Goal: Transaction & Acquisition: Purchase product/service

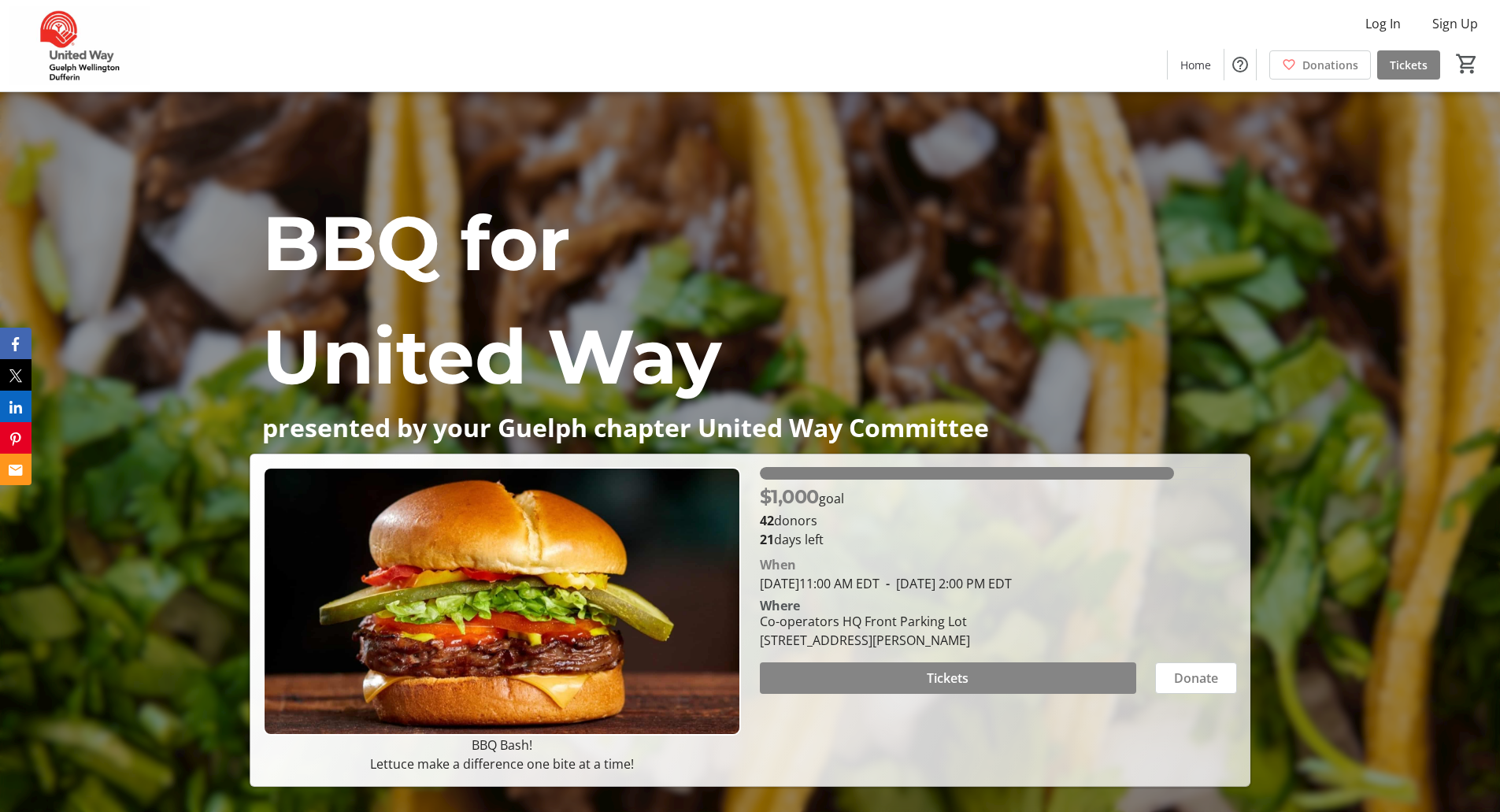
scroll to position [78, 0]
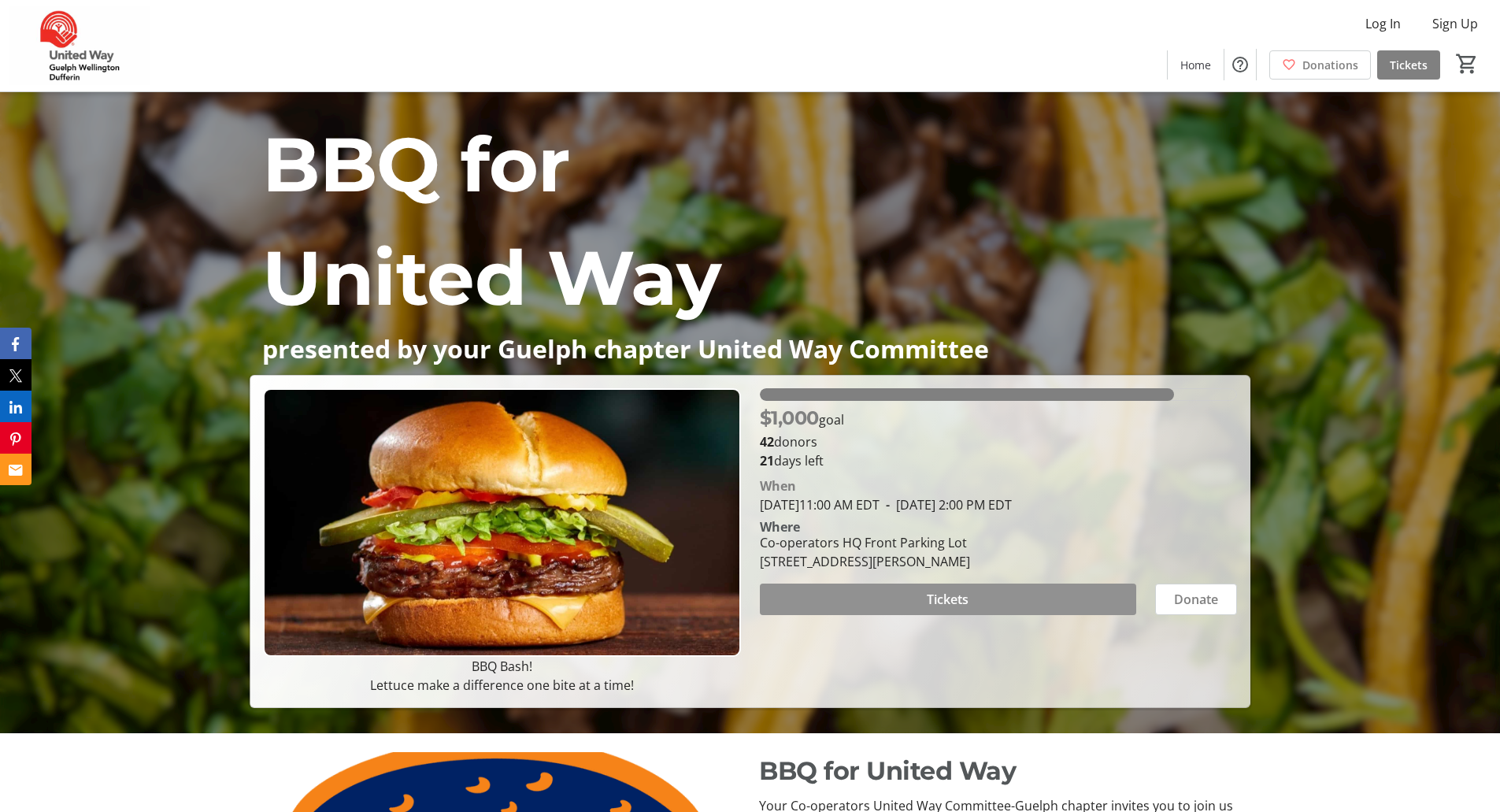
click at [952, 603] on span "Tickets" at bounding box center [947, 599] width 41 height 19
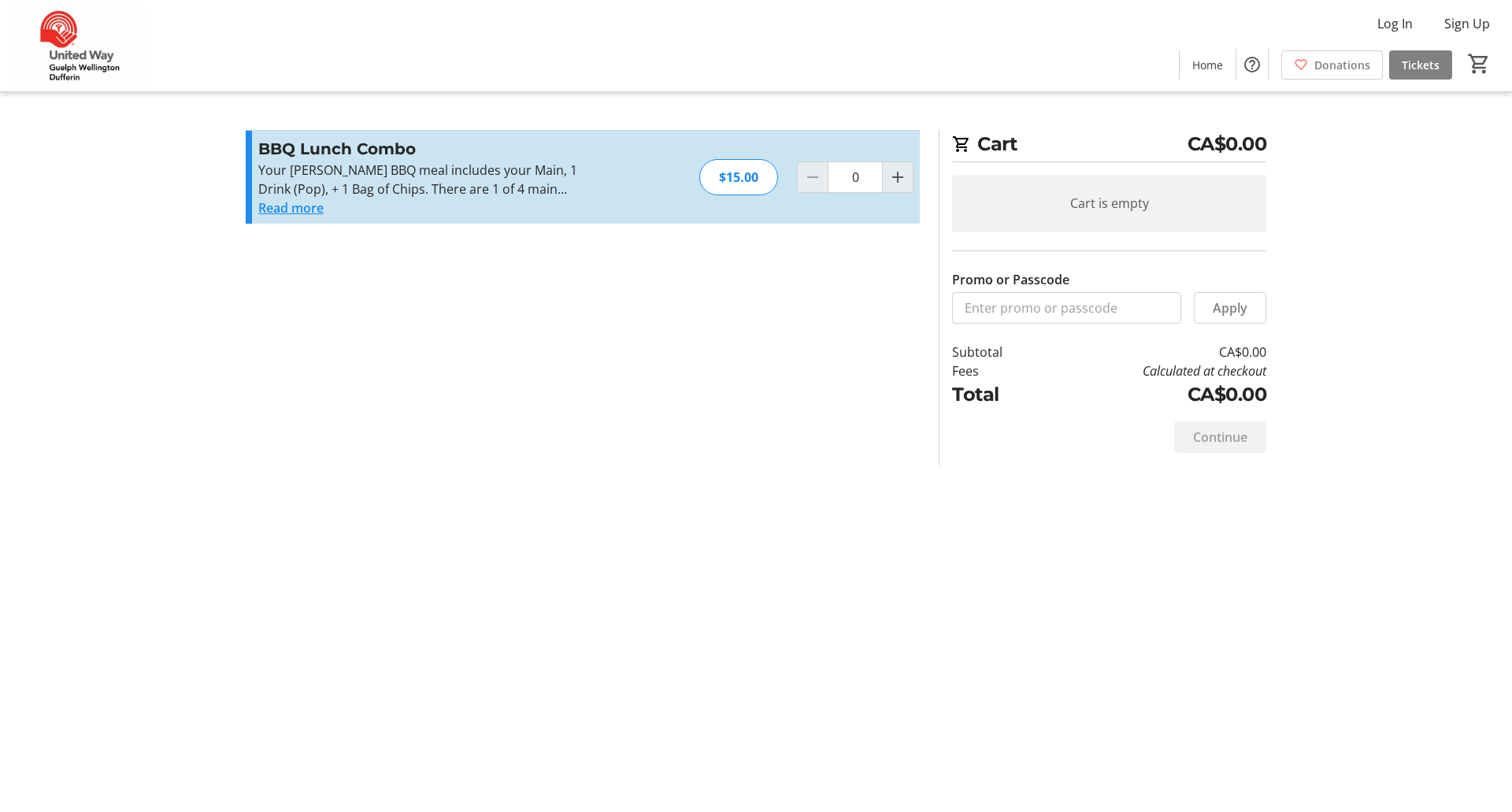
click at [320, 207] on button "Read more" at bounding box center [290, 207] width 65 height 19
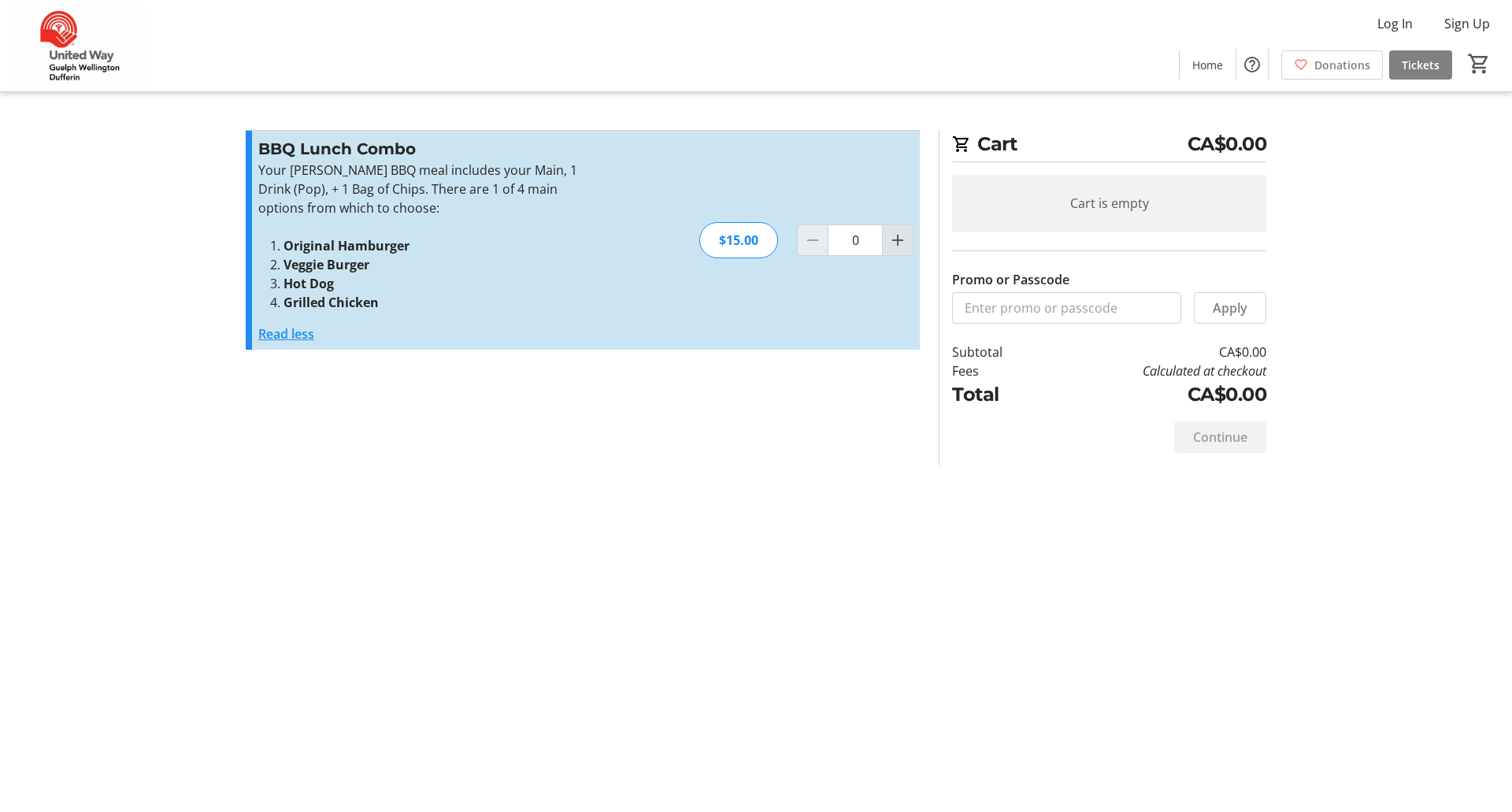
click at [900, 242] on mat-icon "Increment by one" at bounding box center [897, 240] width 19 height 19
type input "1"
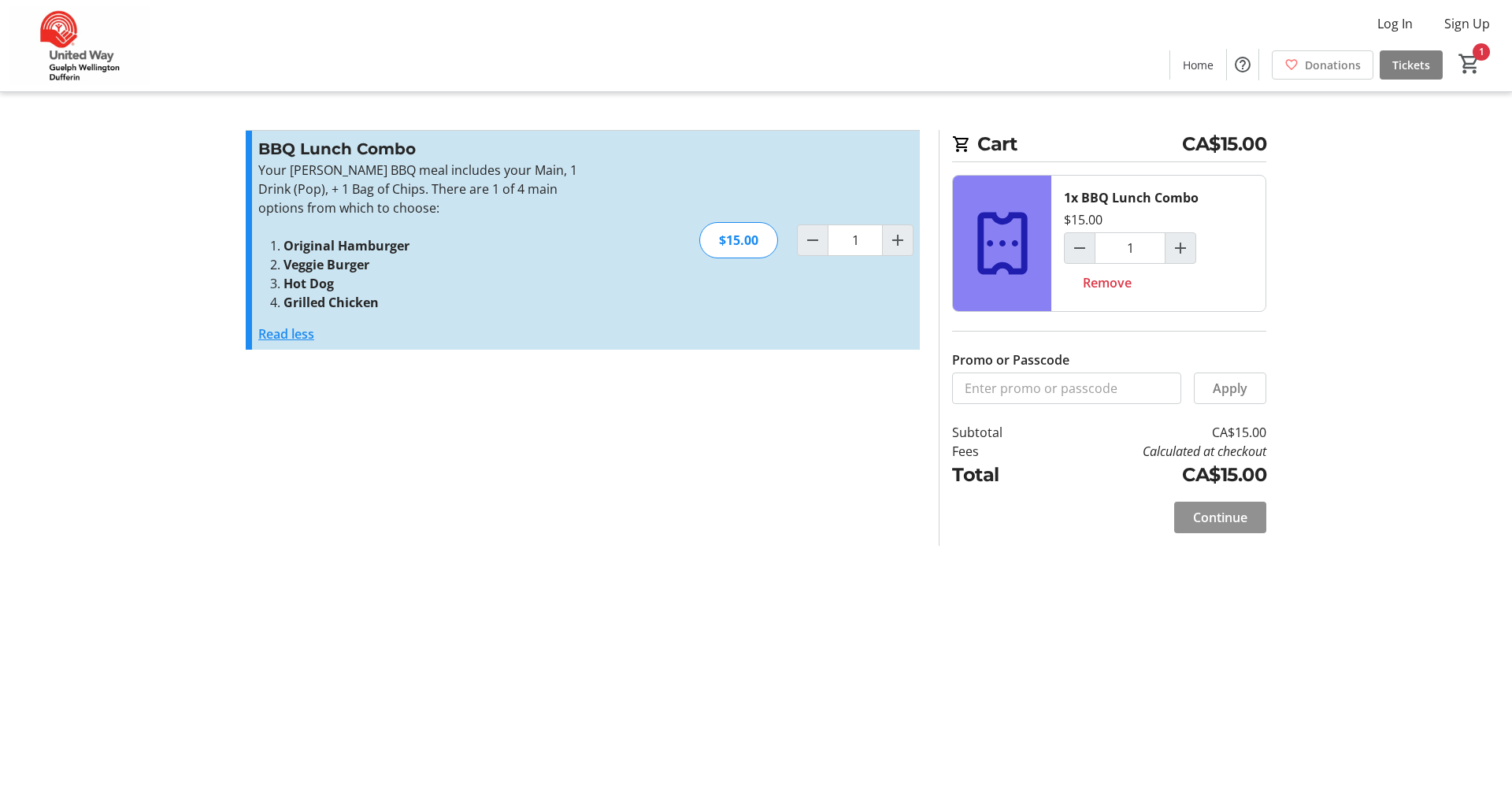
click at [1224, 521] on span "Continue" at bounding box center [1219, 517] width 54 height 19
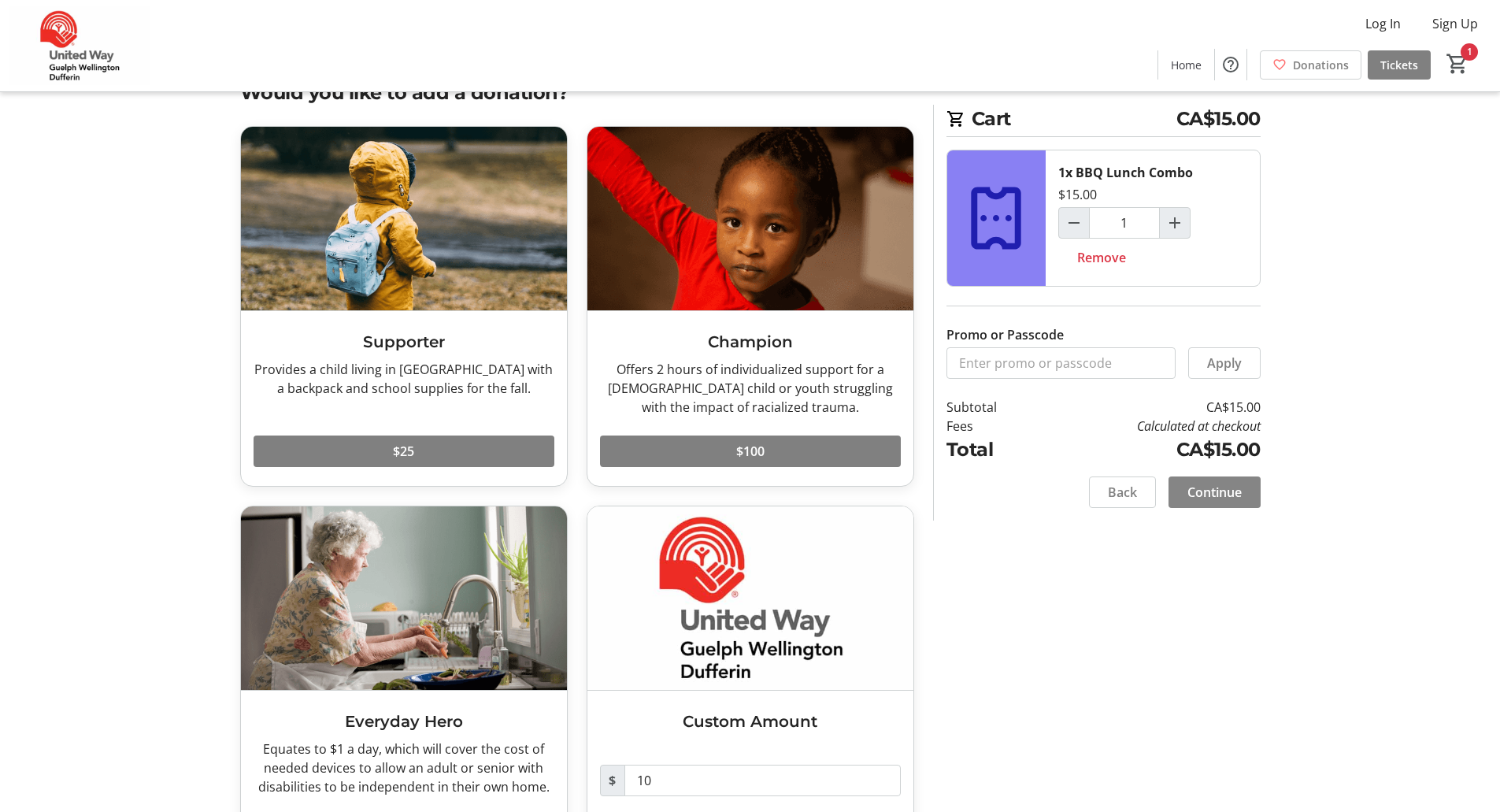
scroll to position [78, 0]
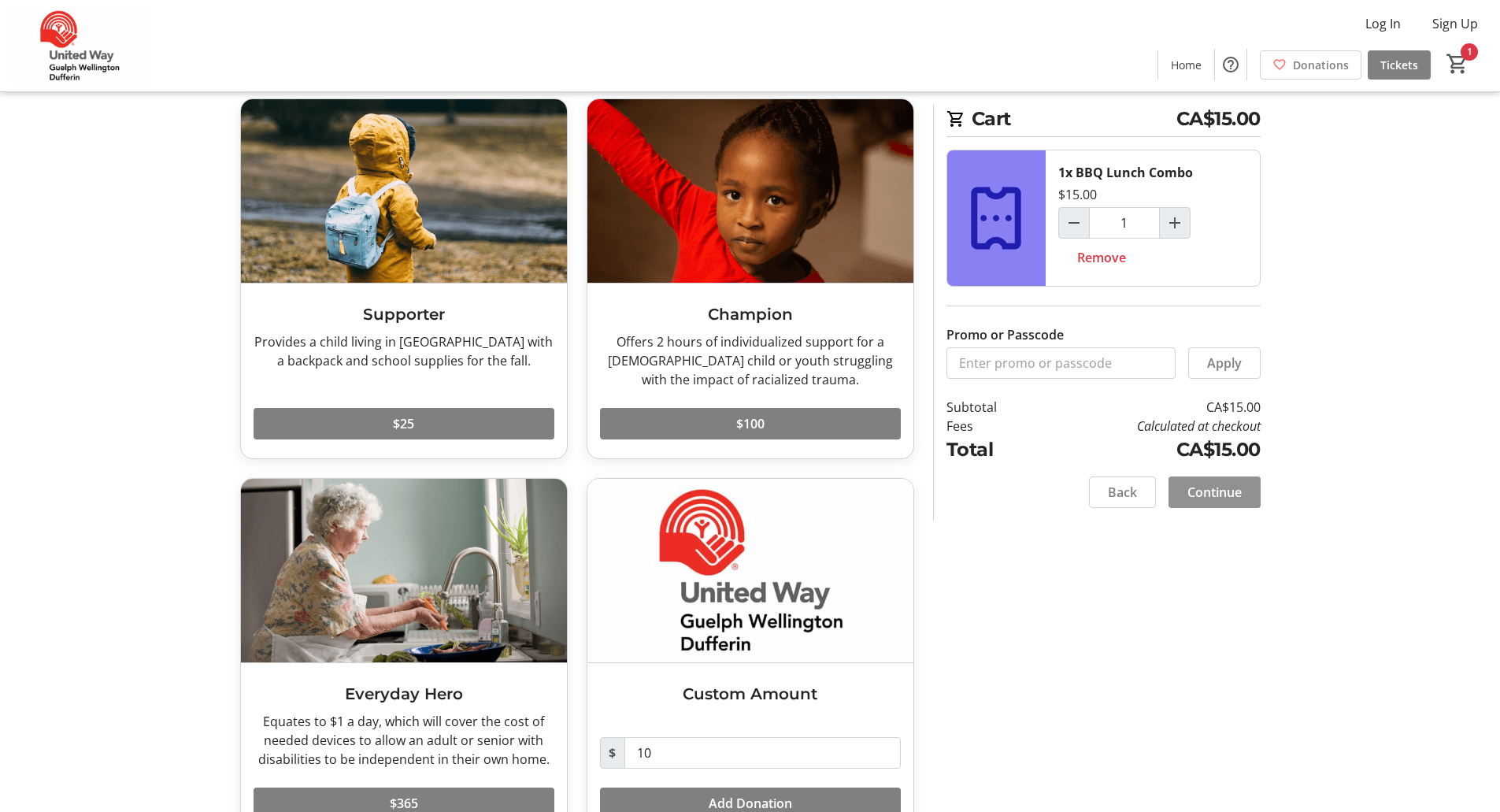
click at [1214, 491] on span "Continue" at bounding box center [1214, 492] width 54 height 19
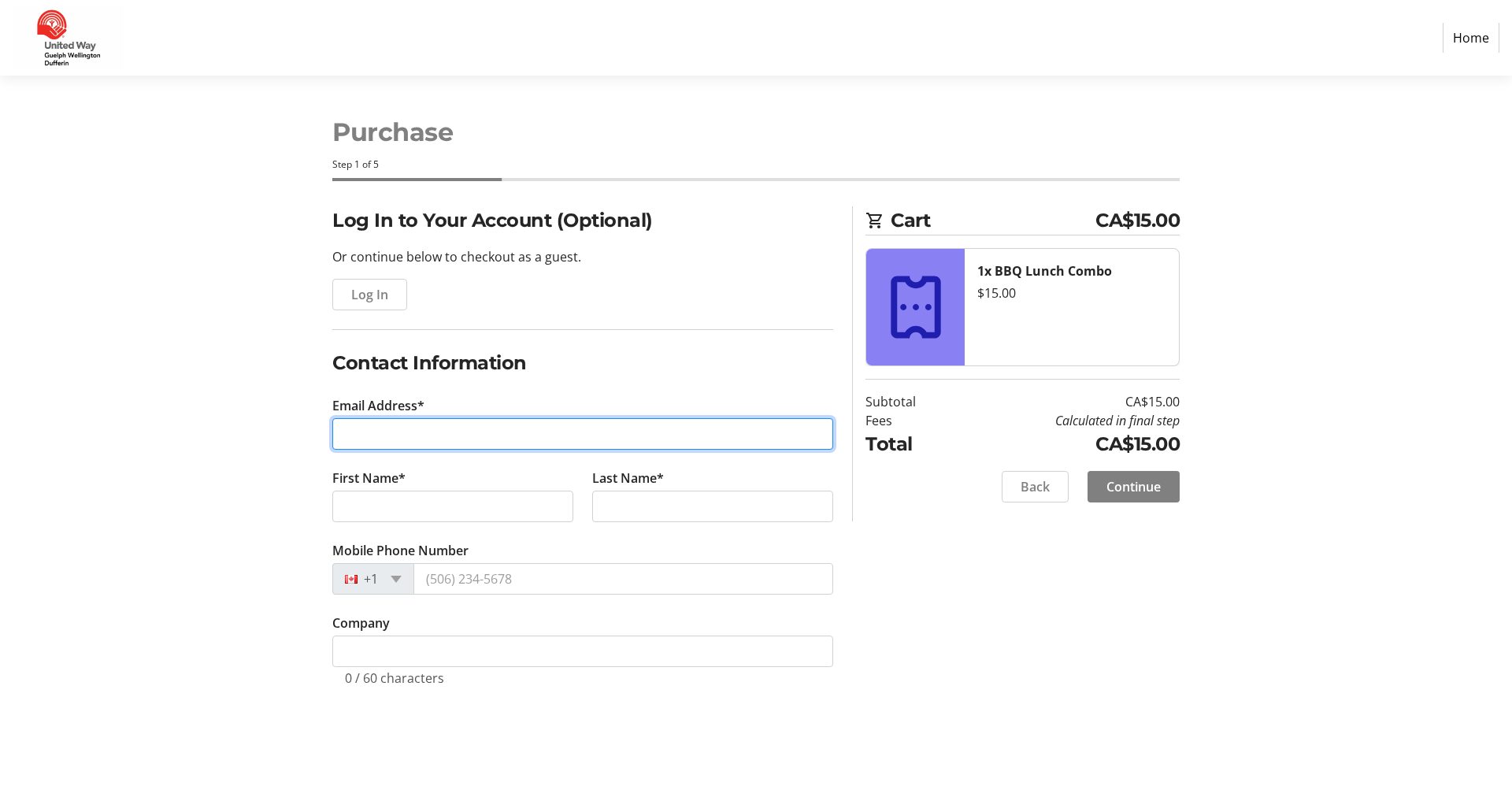
click at [423, 427] on input "Email Address*" at bounding box center [583, 433] width 501 height 31
type input "[EMAIL_ADDRESS][DOMAIN_NAME]"
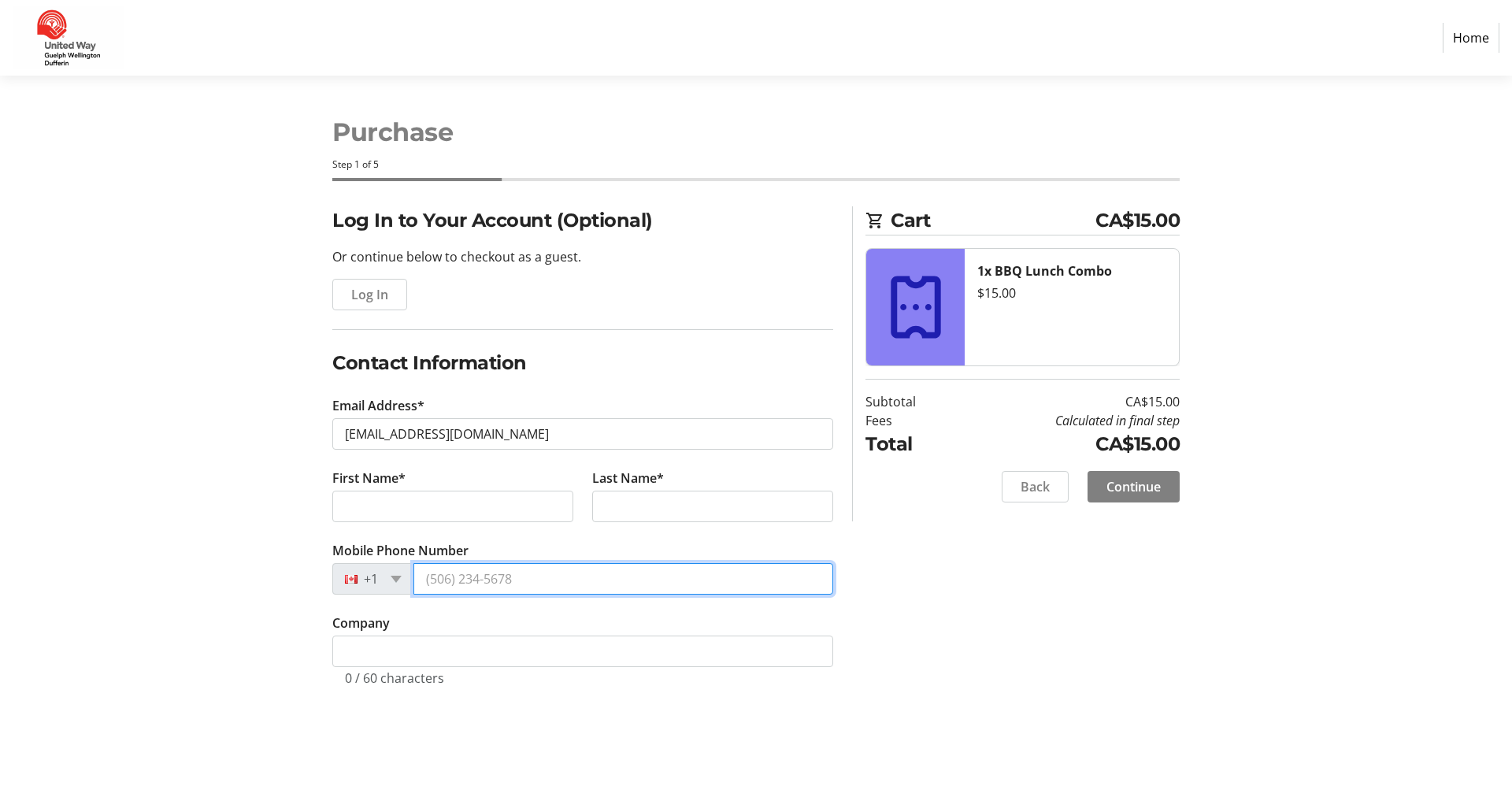
type input "[PHONE_NUMBER]"
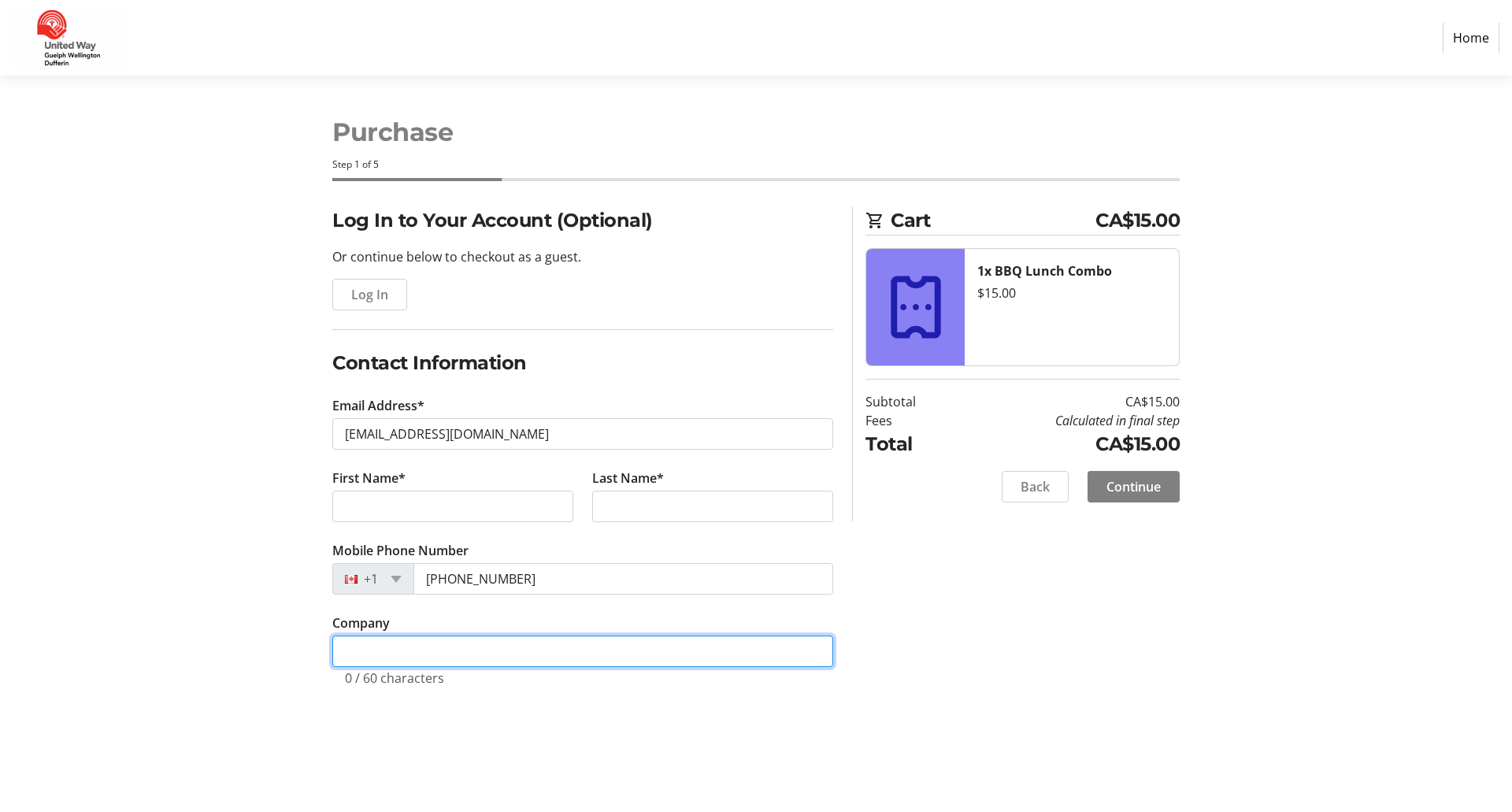
type input "Co-operators Group Limited"
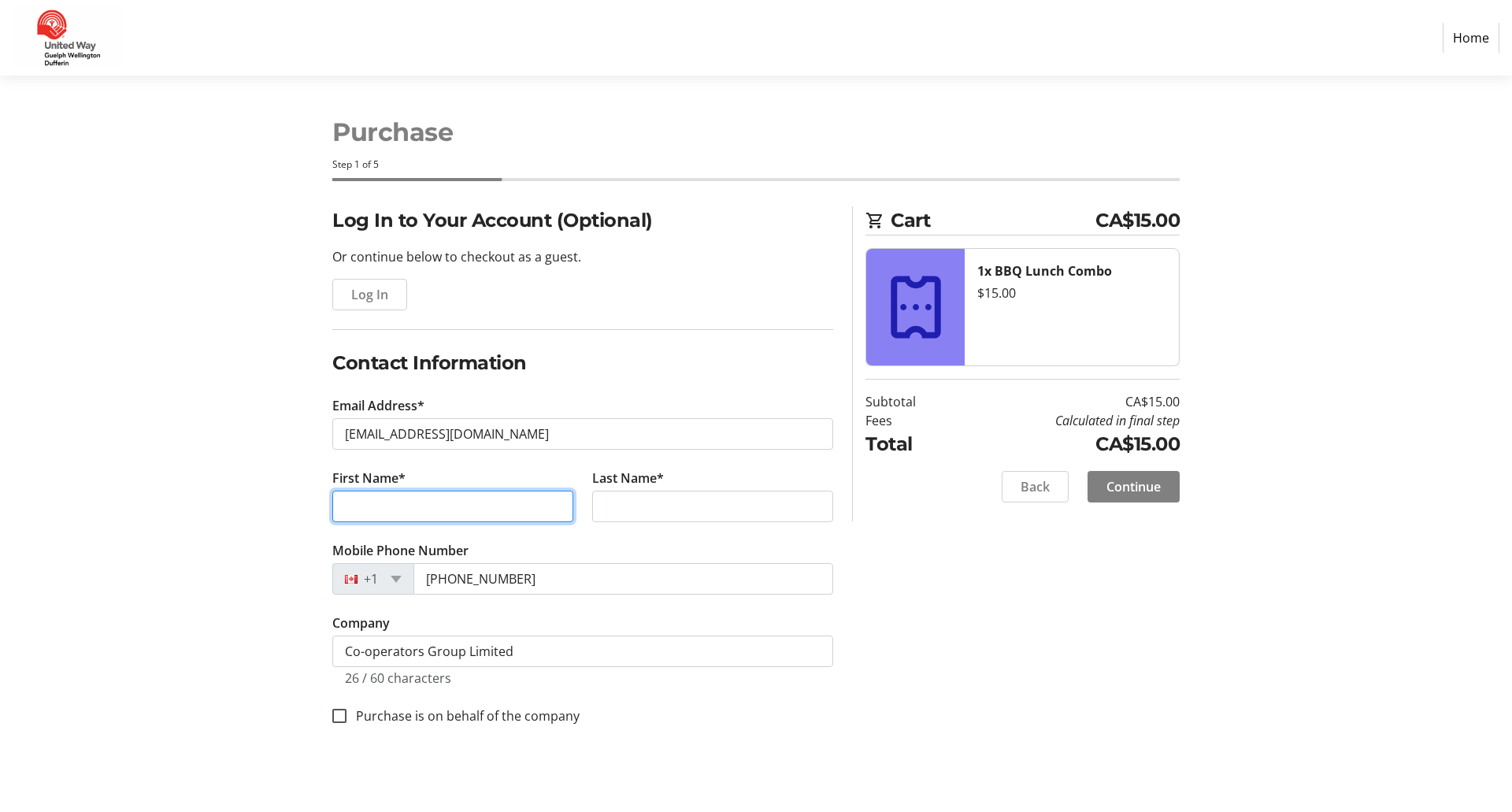
click at [450, 510] on input "First Name*" at bounding box center [453, 506] width 241 height 31
type input "[PERSON_NAME]"
click at [724, 503] on input "Last Name*" at bounding box center [713, 506] width 241 height 31
type input "[PERSON_NAME]"
click at [987, 610] on div "Log In to Your Account (Optional) Or continue below to checkout as a guest. Log…" at bounding box center [756, 485] width 1039 height 557
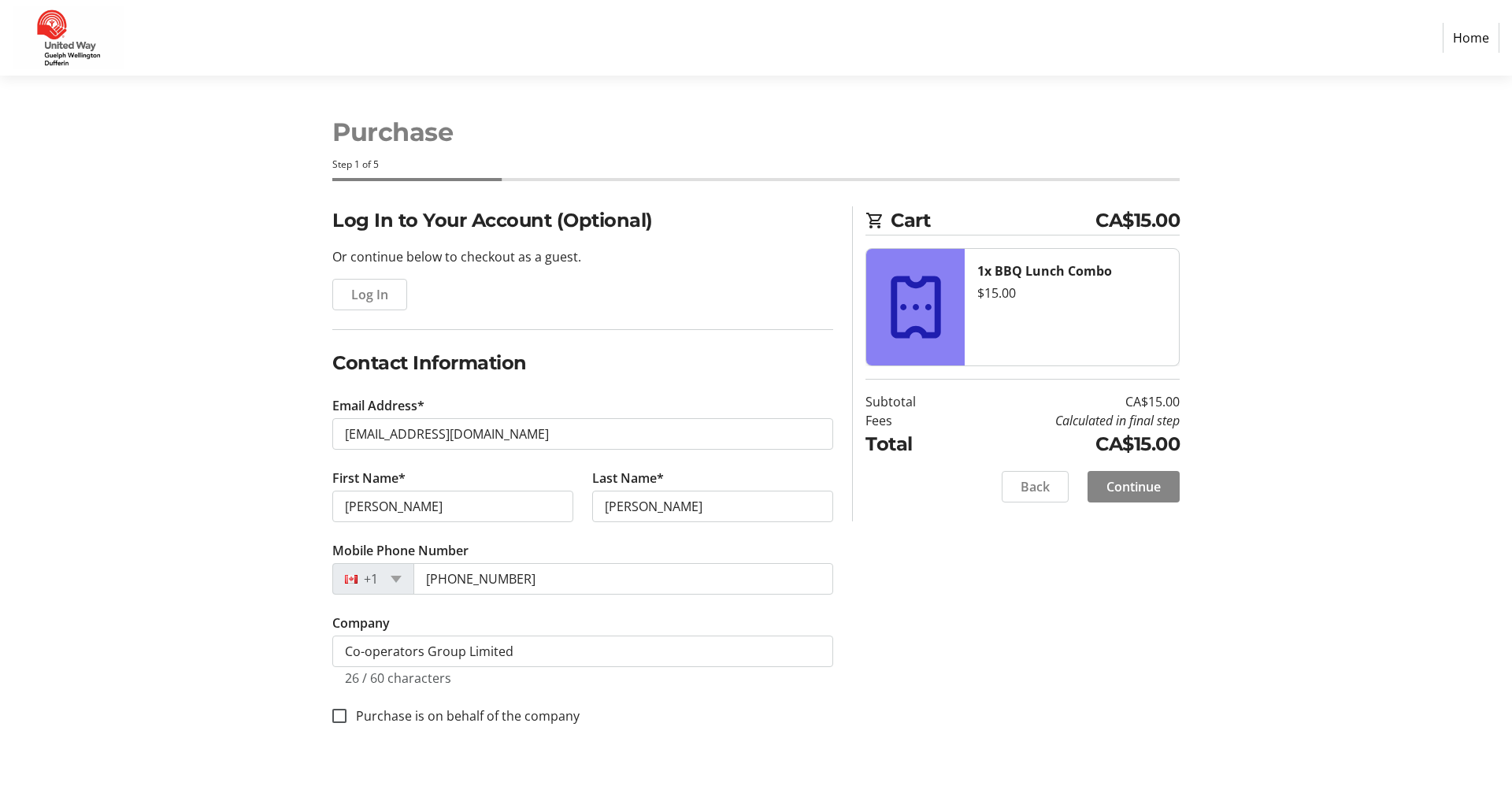
click at [1143, 491] on span "Continue" at bounding box center [1133, 487] width 54 height 19
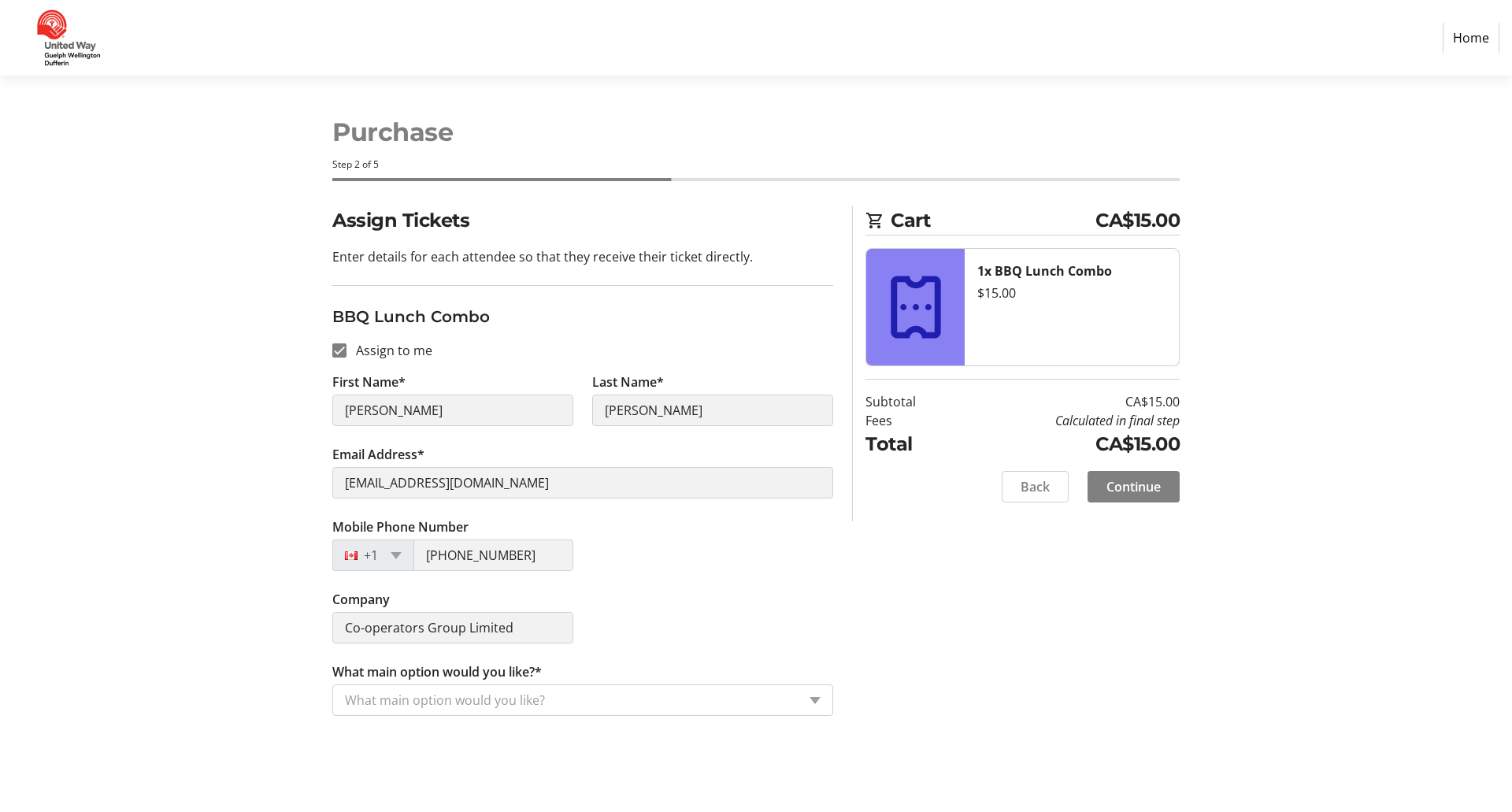
click at [460, 701] on input "What main option would you like?*" at bounding box center [571, 700] width 452 height 19
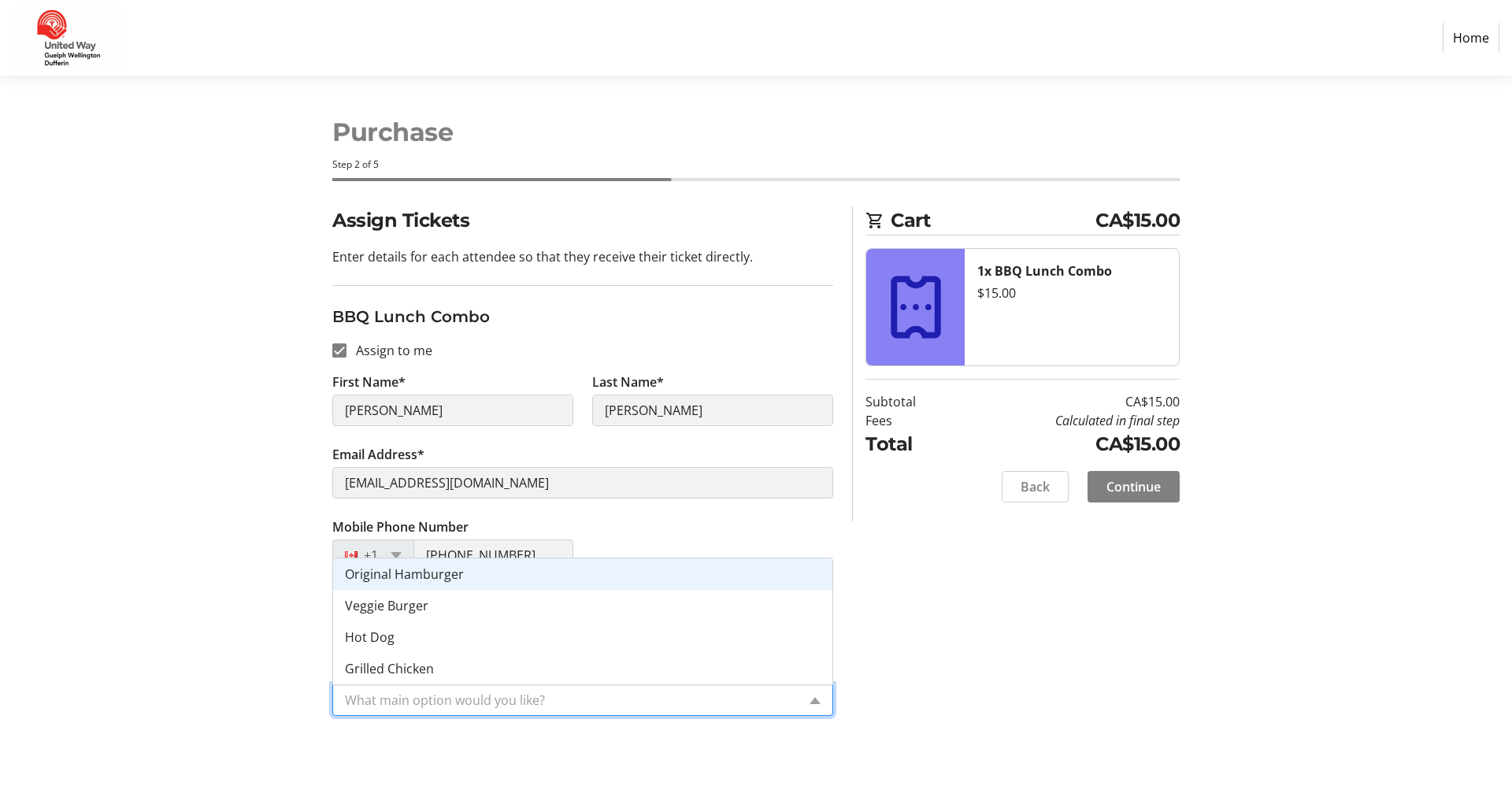
click at [428, 579] on span "Original Hamburger" at bounding box center [404, 573] width 119 height 18
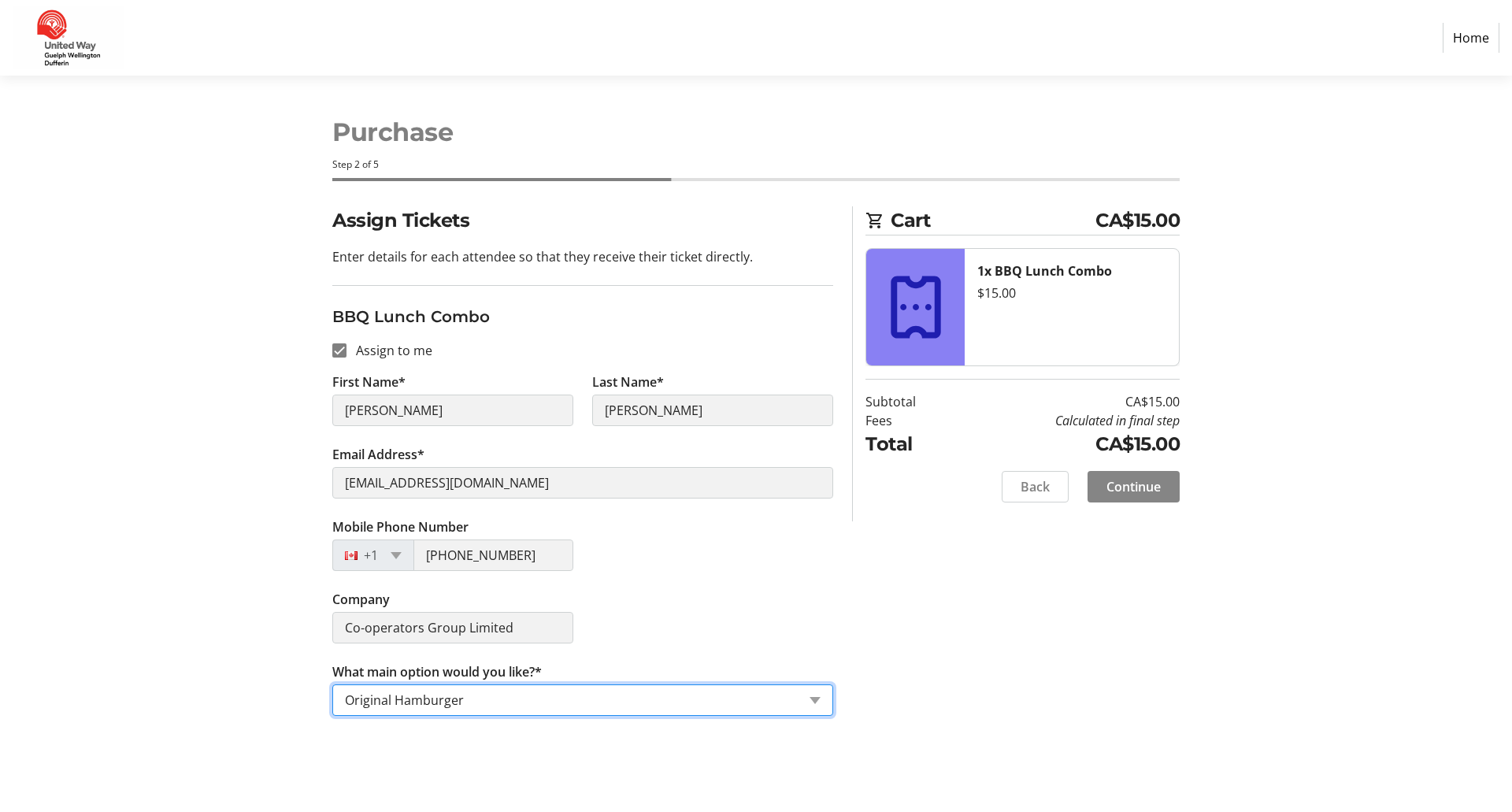
click at [1141, 488] on span "Continue" at bounding box center [1133, 487] width 54 height 19
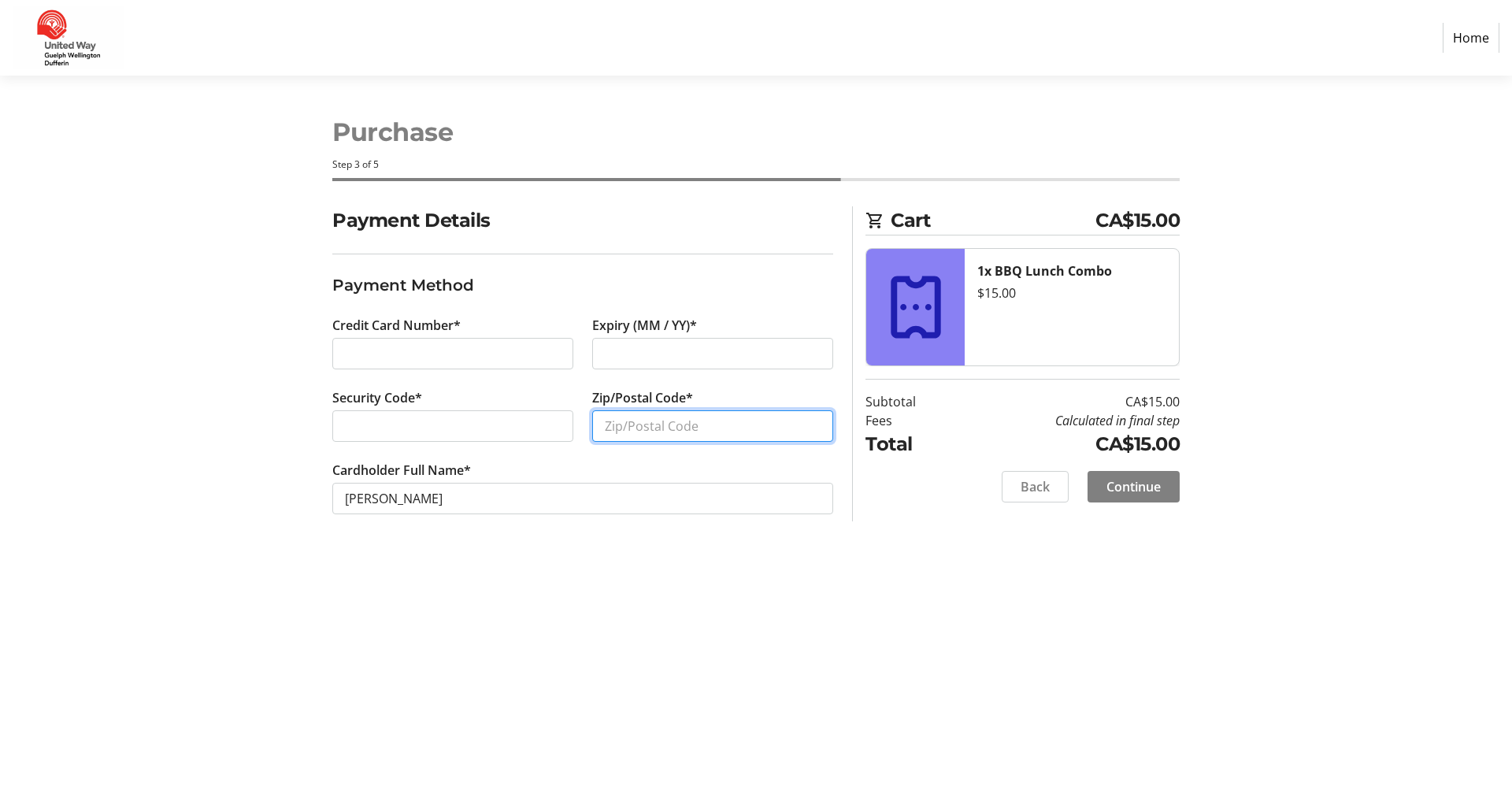
click at [621, 428] on input "Zip/Postal Code*" at bounding box center [713, 425] width 241 height 31
type input "N1E0T7"
click at [1130, 488] on span "Continue" at bounding box center [1133, 487] width 54 height 19
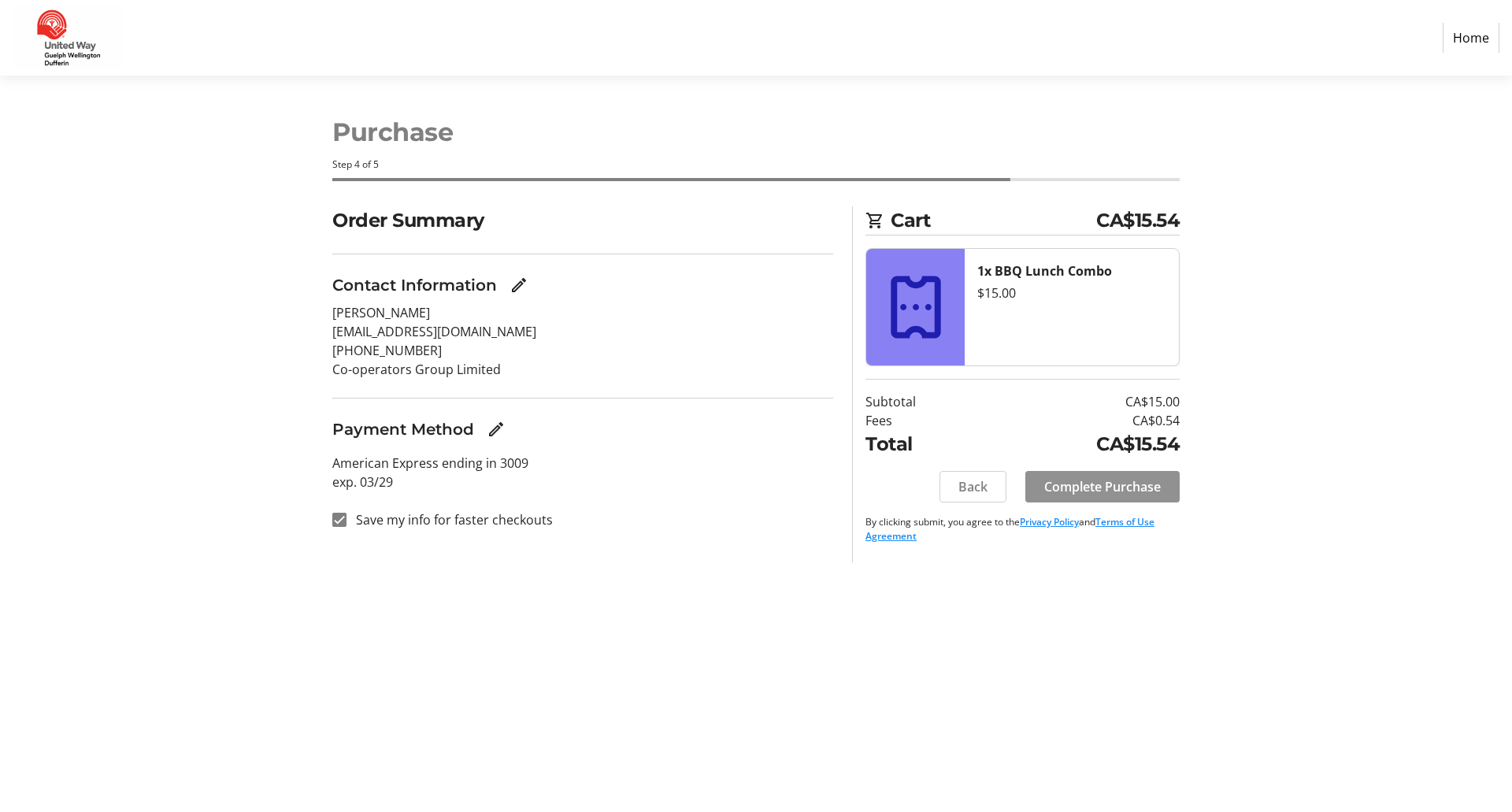
click at [1090, 487] on span "Complete Purchase" at bounding box center [1102, 487] width 116 height 19
